Goal: Navigation & Orientation: Find specific page/section

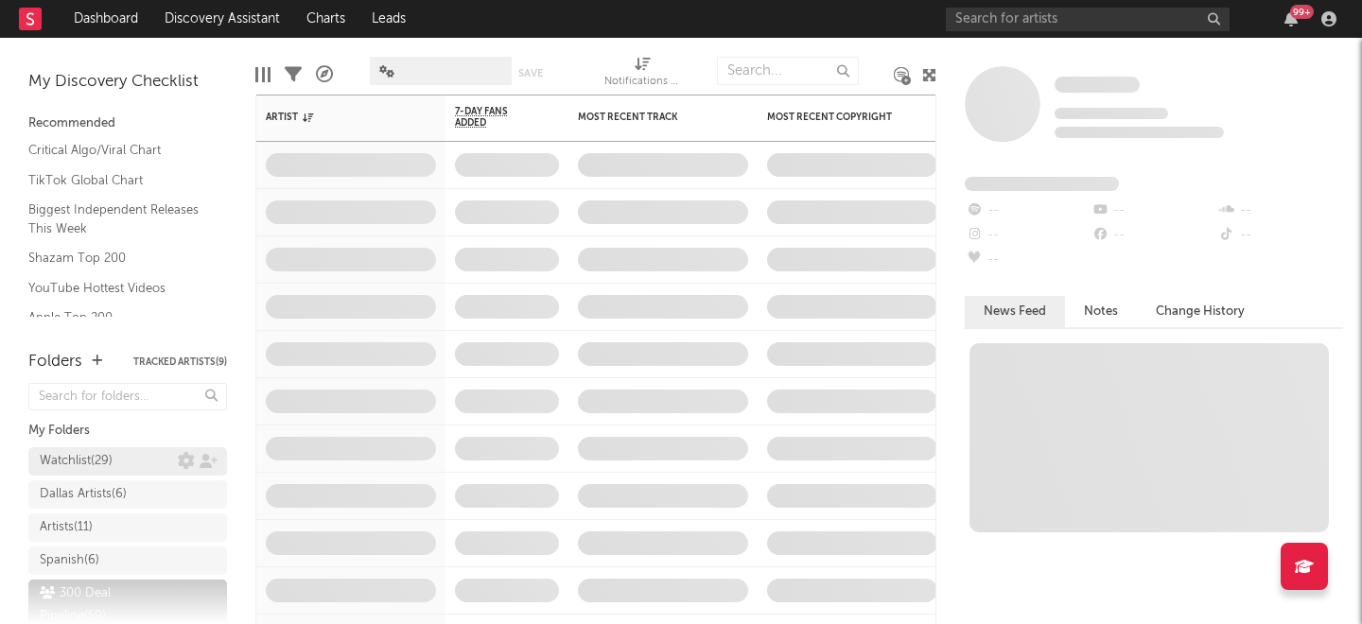
click at [96, 465] on div "Watchlist ( 29 )" at bounding box center [76, 461] width 73 height 23
